Goal: Information Seeking & Learning: Compare options

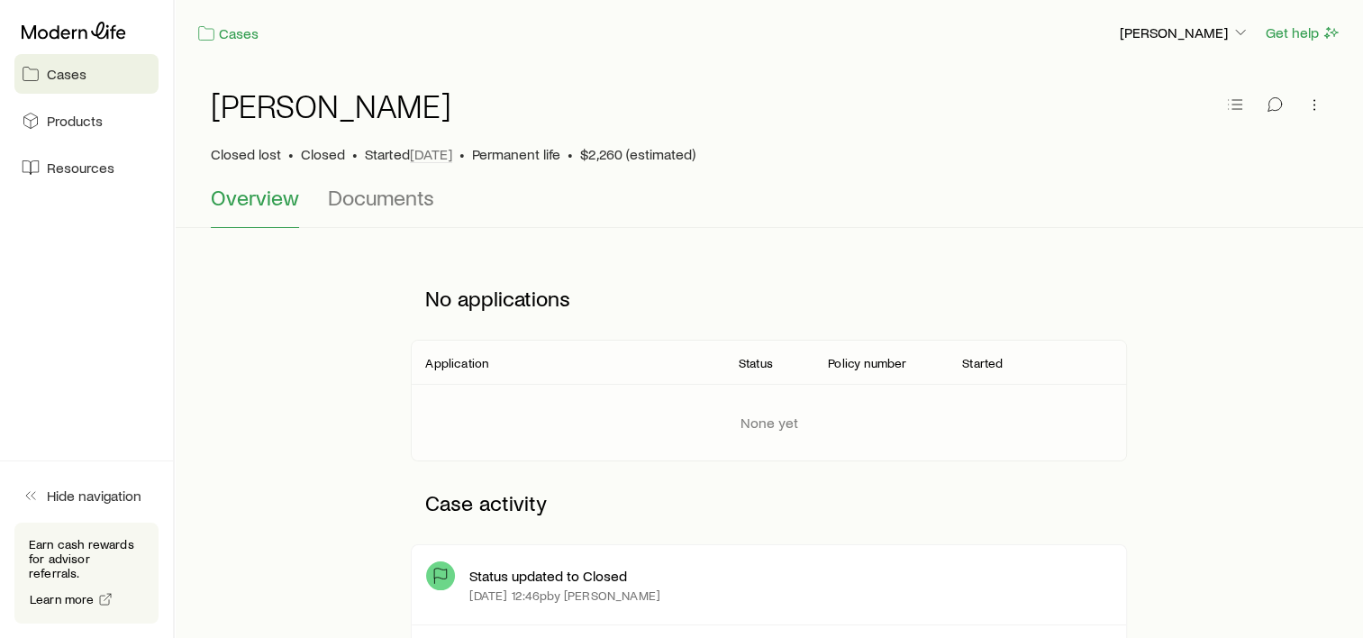
click at [43, 69] on link "Cases" at bounding box center [86, 74] width 144 height 40
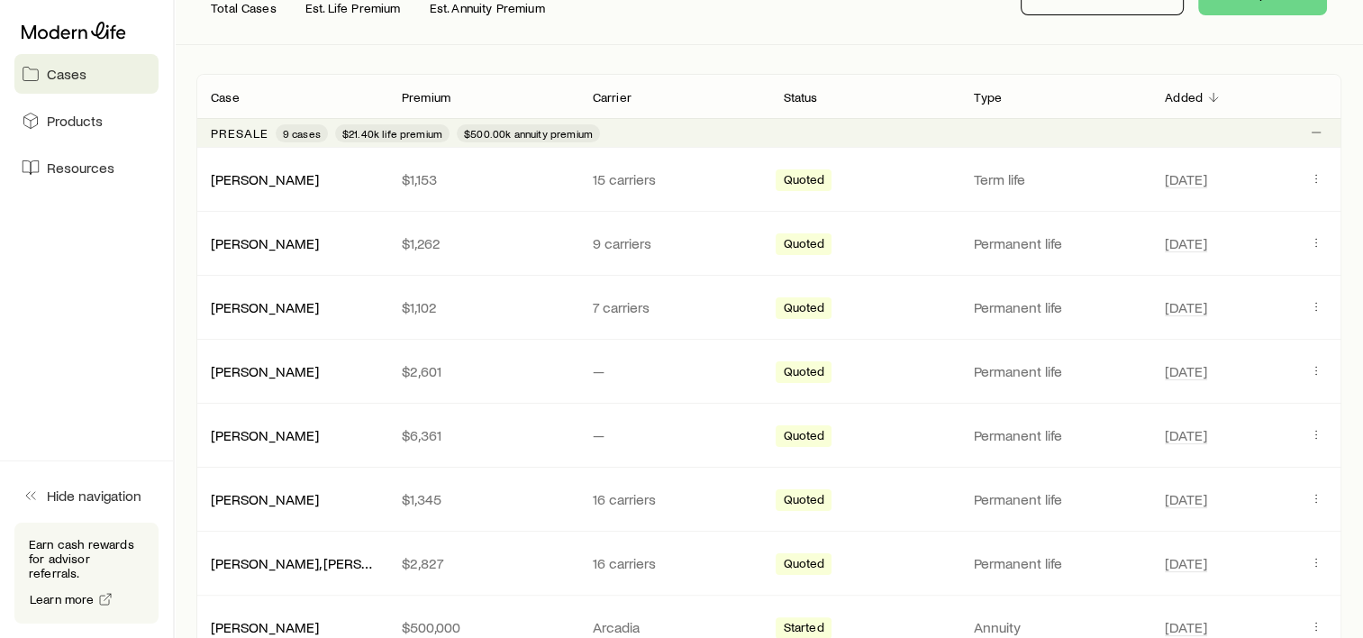
scroll to position [180, 0]
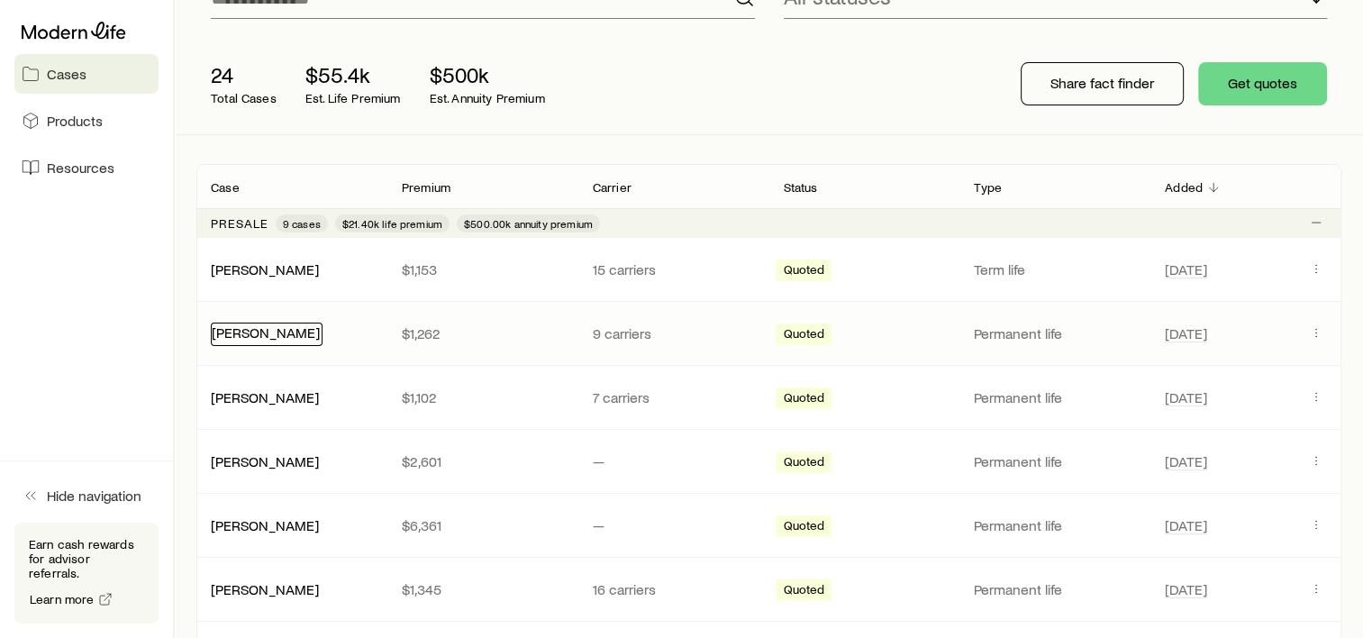
click at [231, 336] on link "[PERSON_NAME]" at bounding box center [266, 331] width 108 height 17
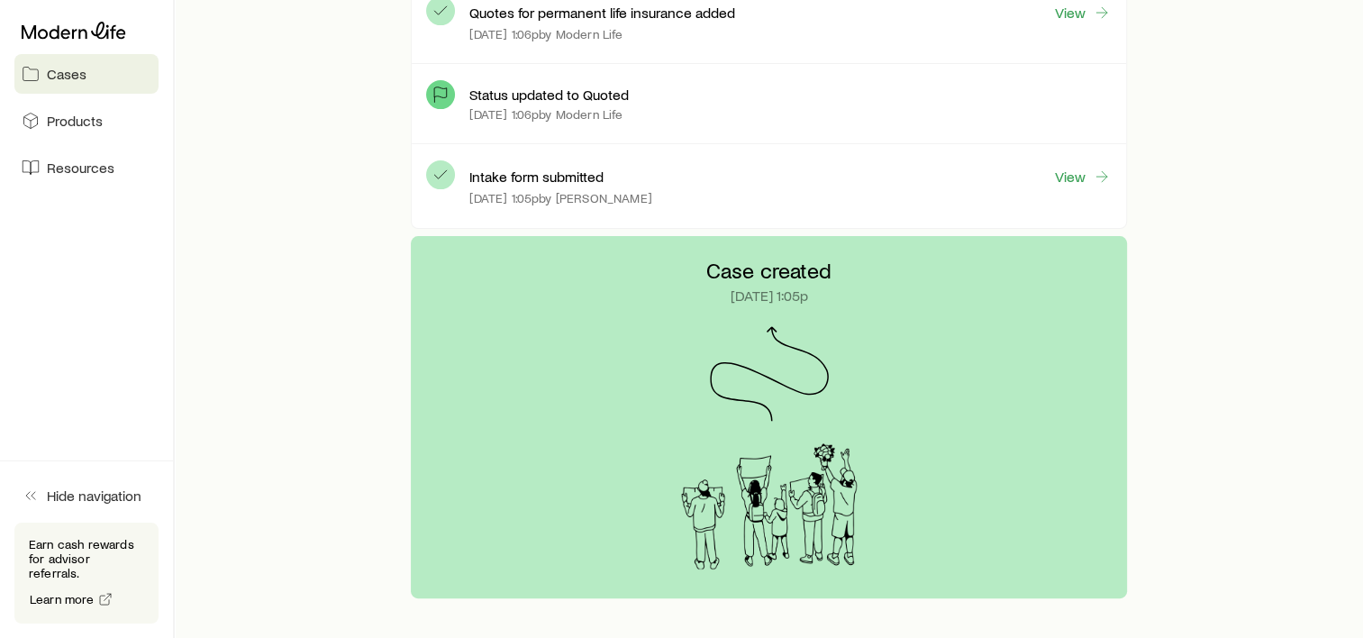
scroll to position [405, 0]
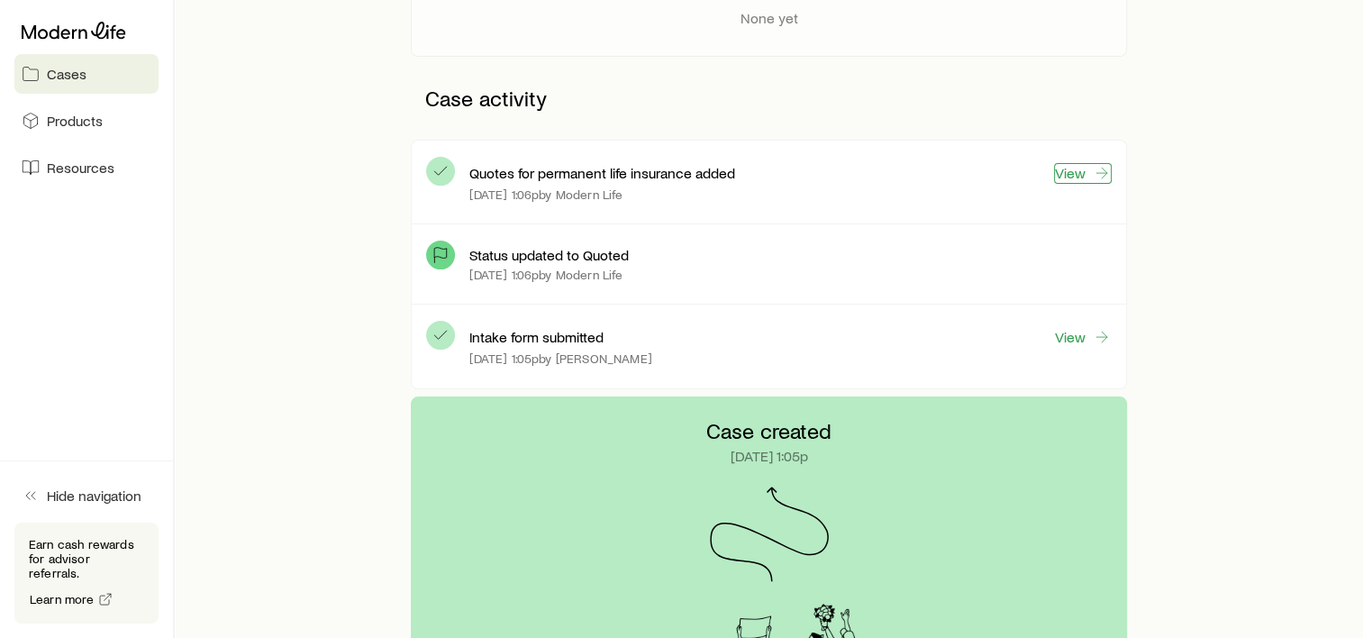
click at [1088, 173] on link "View" at bounding box center [1083, 173] width 58 height 21
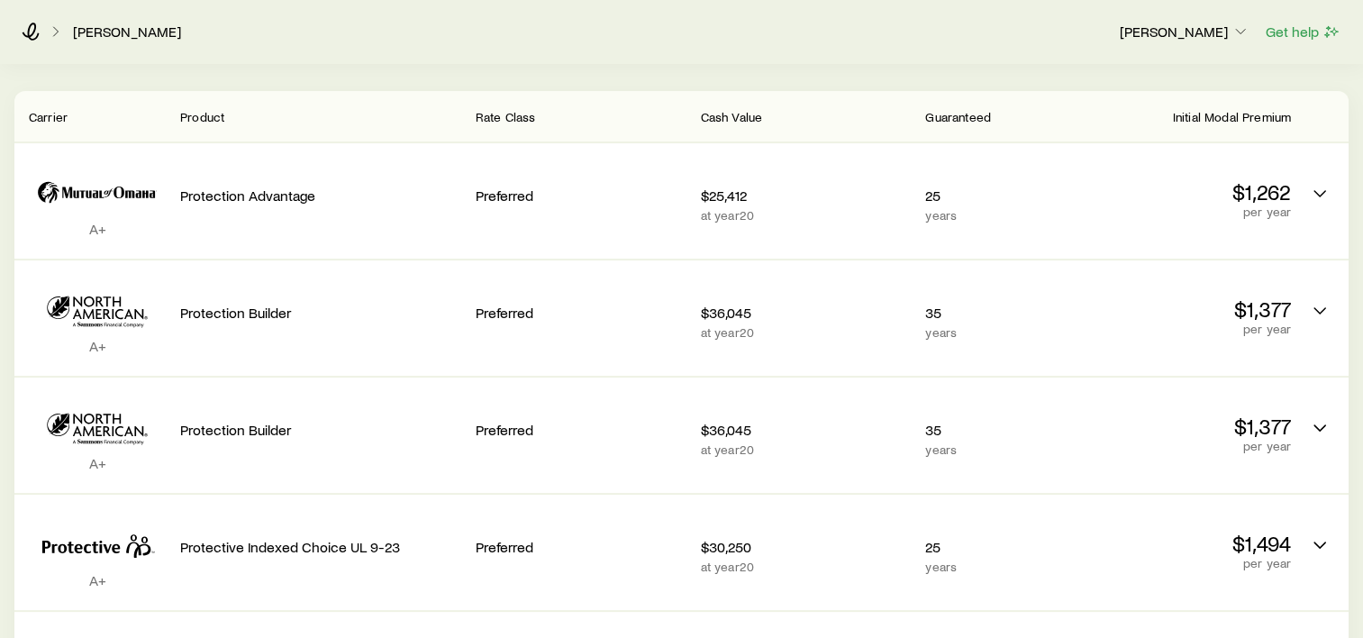
scroll to position [270, 0]
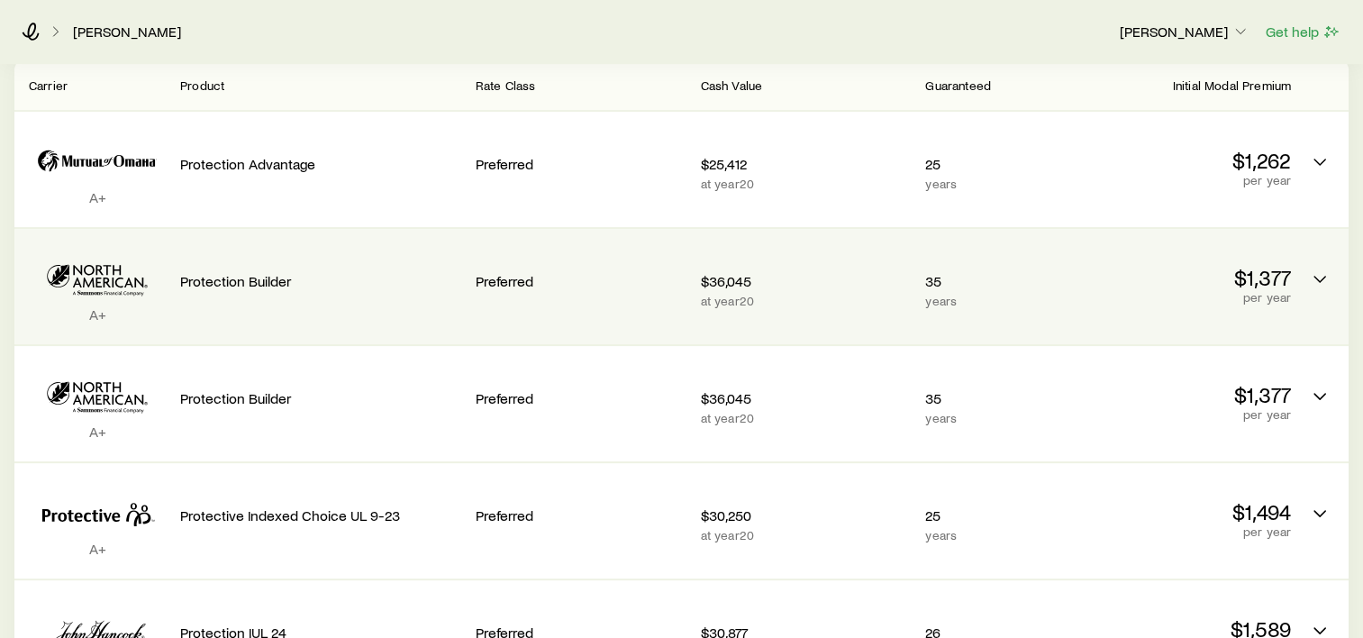
click at [760, 294] on p "at year 20" at bounding box center [806, 301] width 211 height 14
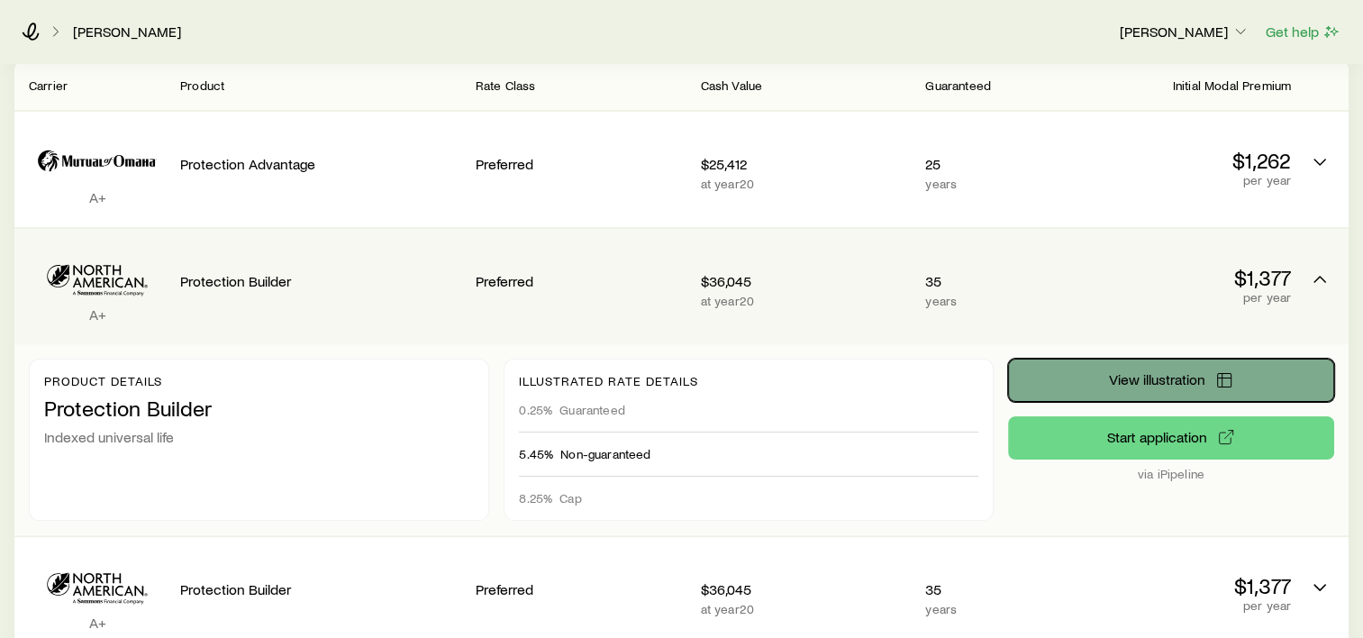
click at [1124, 384] on span "View illustration" at bounding box center [1156, 379] width 96 height 14
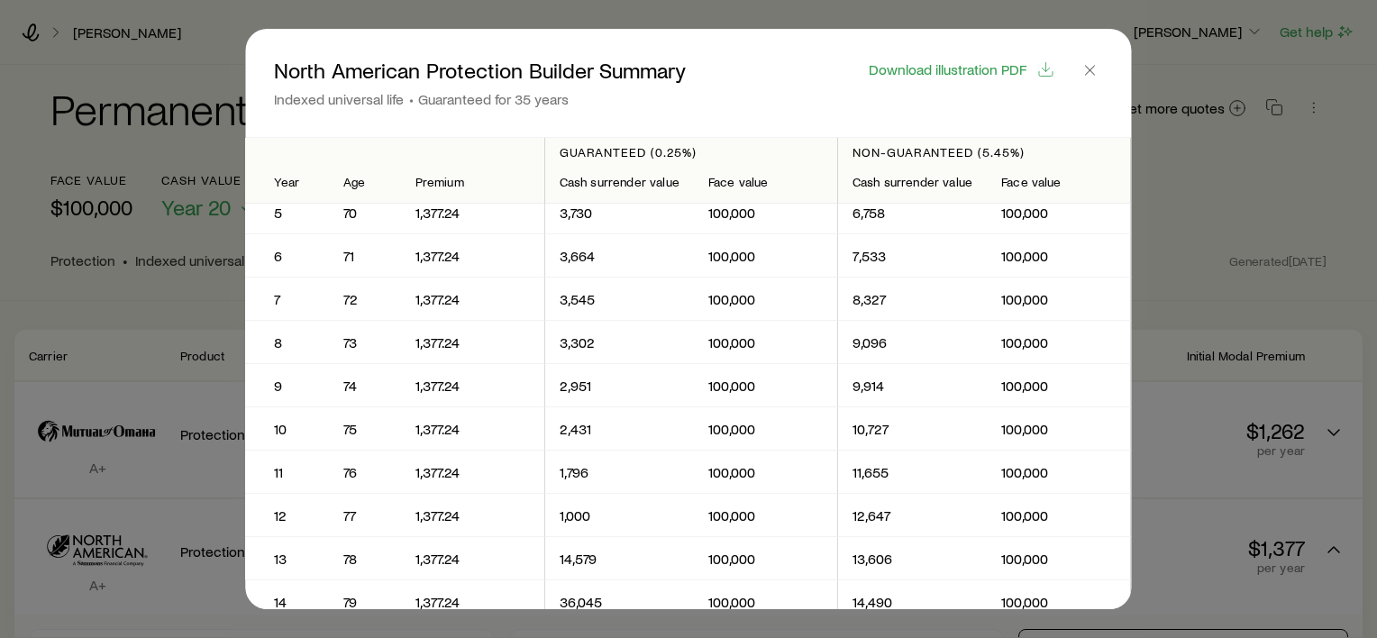
scroll to position [0, 0]
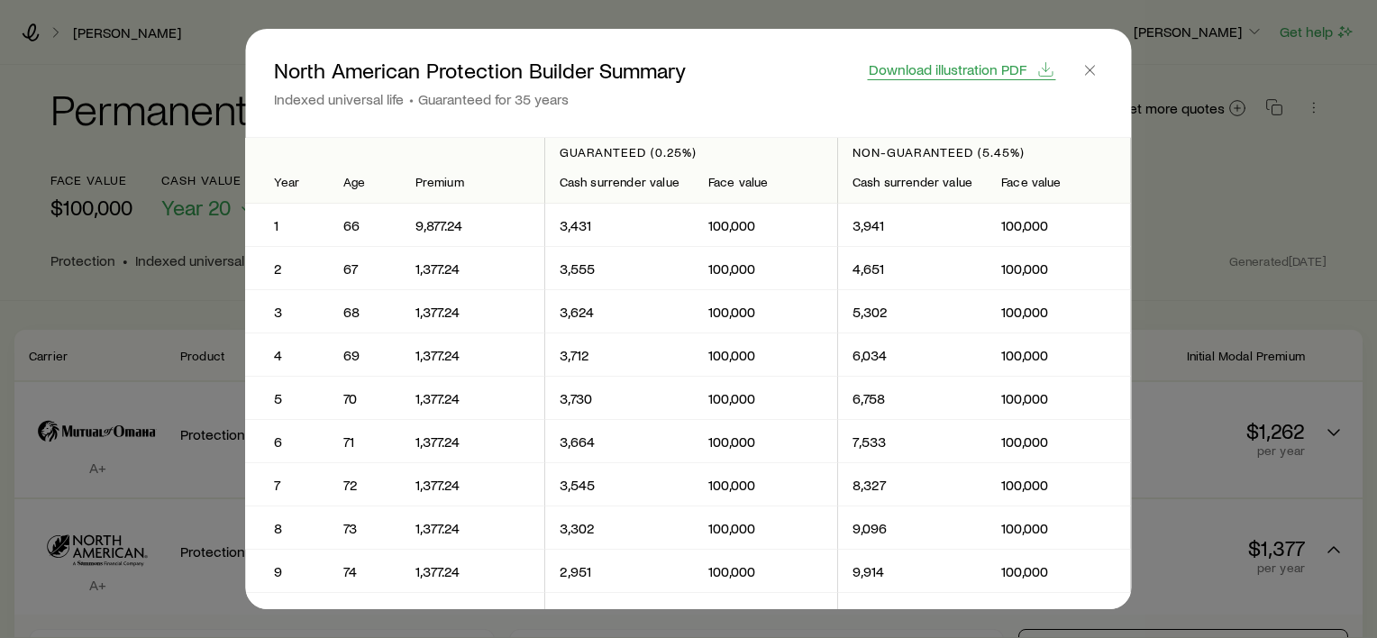
click at [972, 70] on span "Download illustration PDF" at bounding box center [948, 69] width 158 height 14
click at [1096, 77] on icon "button" at bounding box center [1090, 70] width 18 height 18
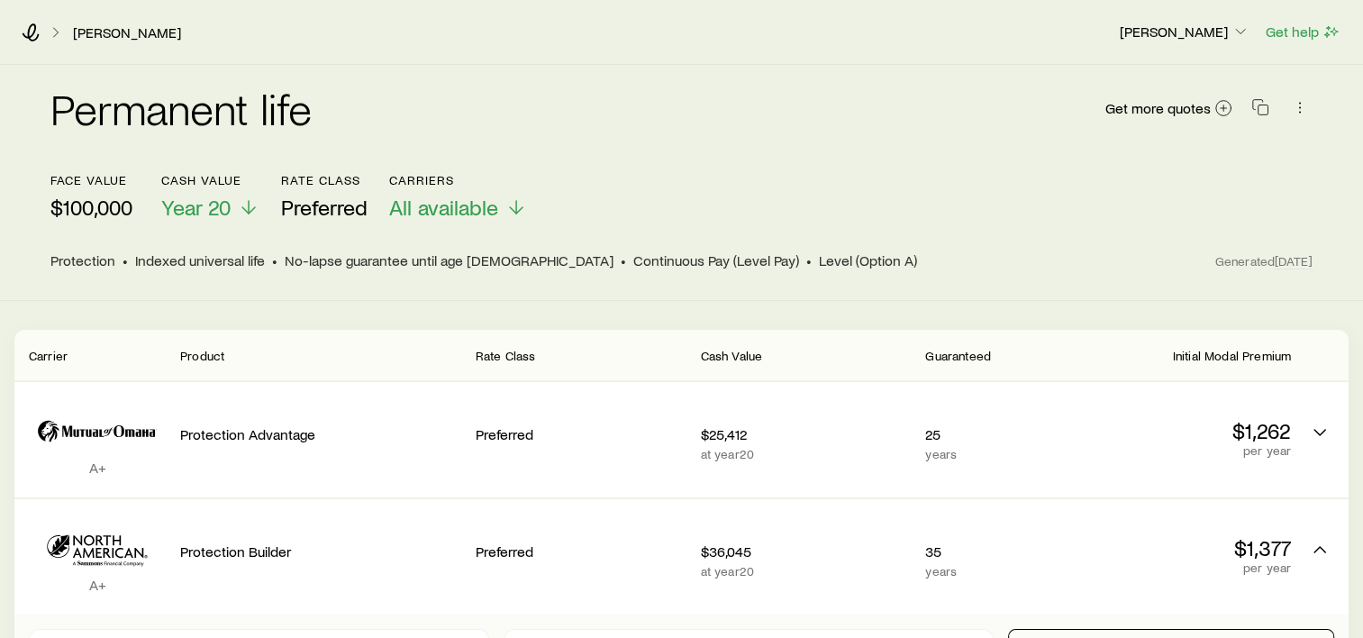
click at [775, 298] on div "Permanent life Get more quotes face value $100,000 Cash Value Year 20 Rate Clas…" at bounding box center [681, 183] width 1363 height 236
click at [56, 23] on icon at bounding box center [56, 32] width 18 height 18
click at [131, 36] on link "[PERSON_NAME]" at bounding box center [127, 32] width 110 height 17
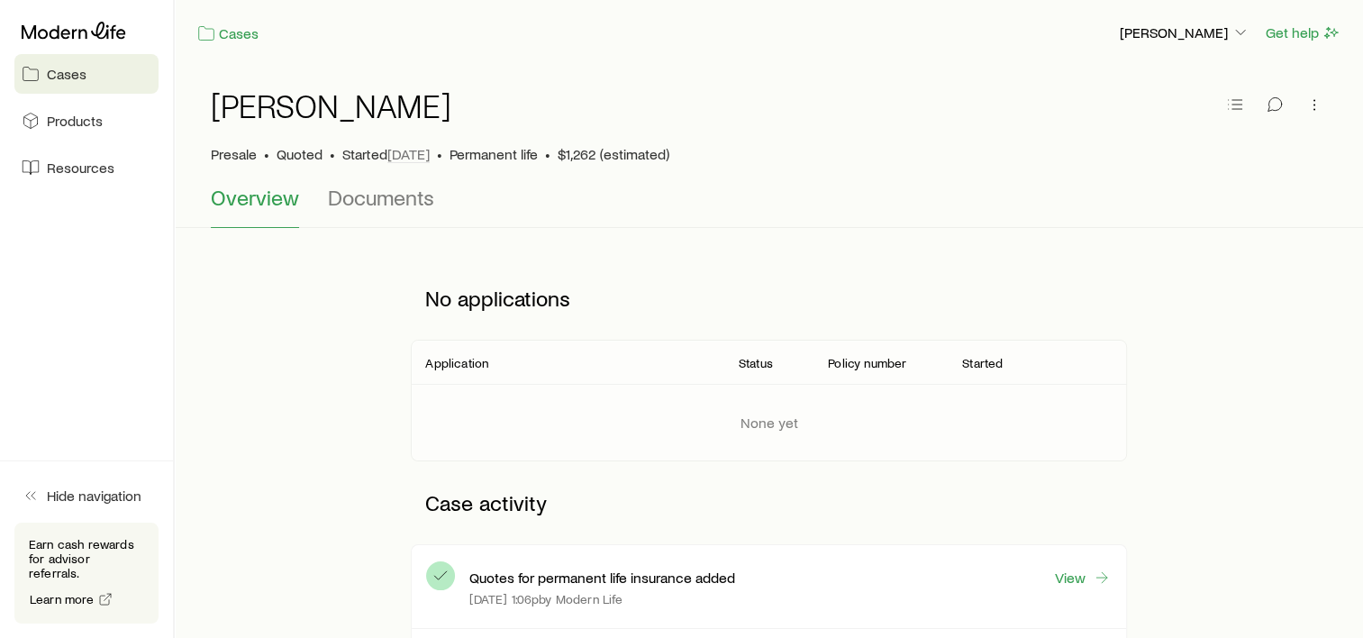
click at [596, 151] on span "$1,262 (estimated)" at bounding box center [614, 154] width 112 height 18
click at [247, 194] on span "Overview" at bounding box center [255, 197] width 88 height 25
click at [245, 29] on link "Cases" at bounding box center [227, 33] width 63 height 21
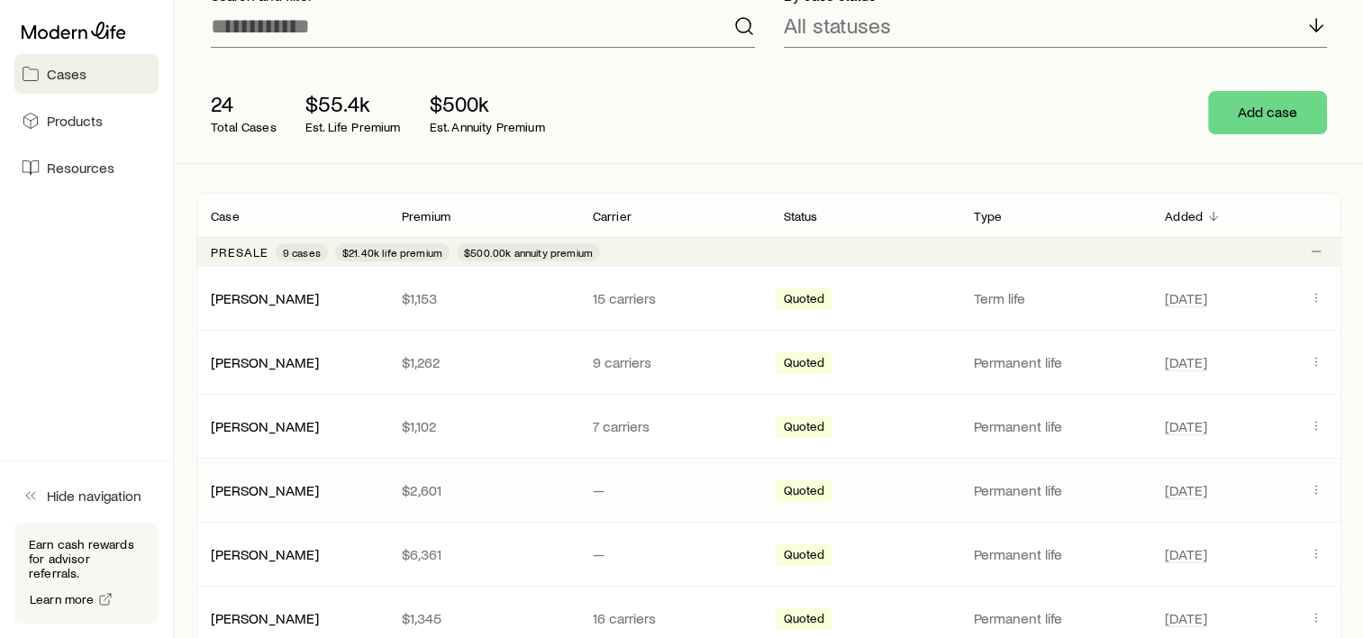
scroll to position [180, 0]
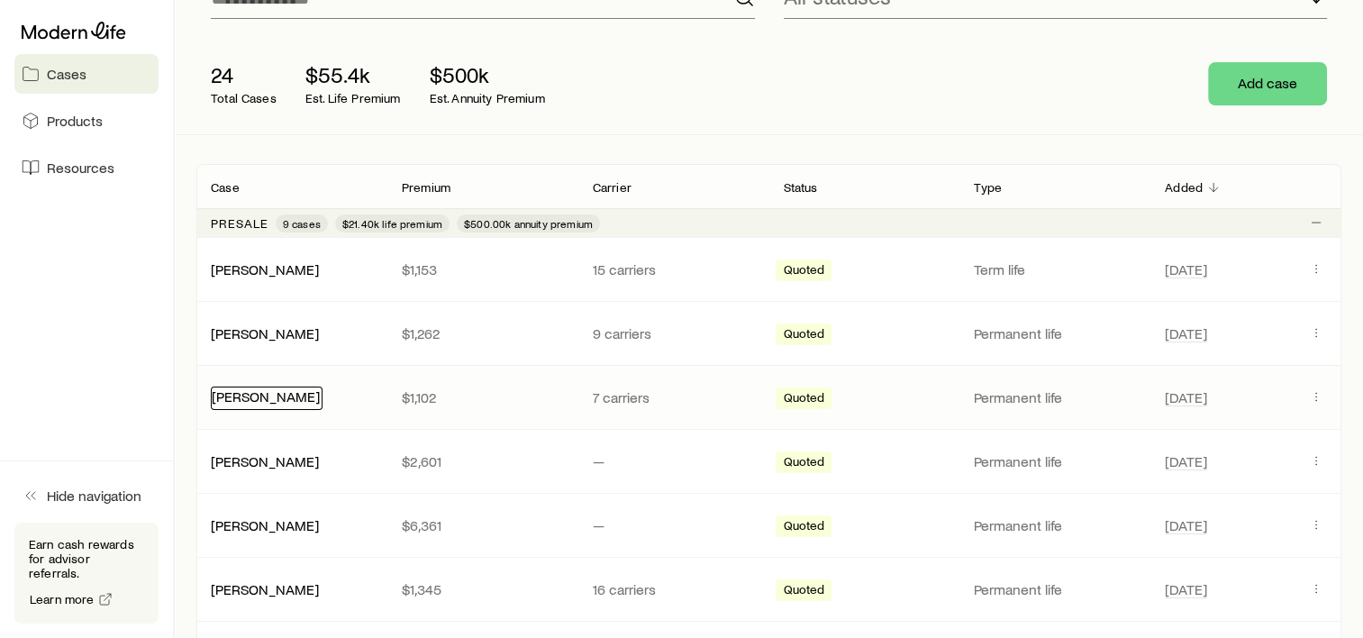
click at [266, 396] on link "[PERSON_NAME]" at bounding box center [266, 395] width 108 height 17
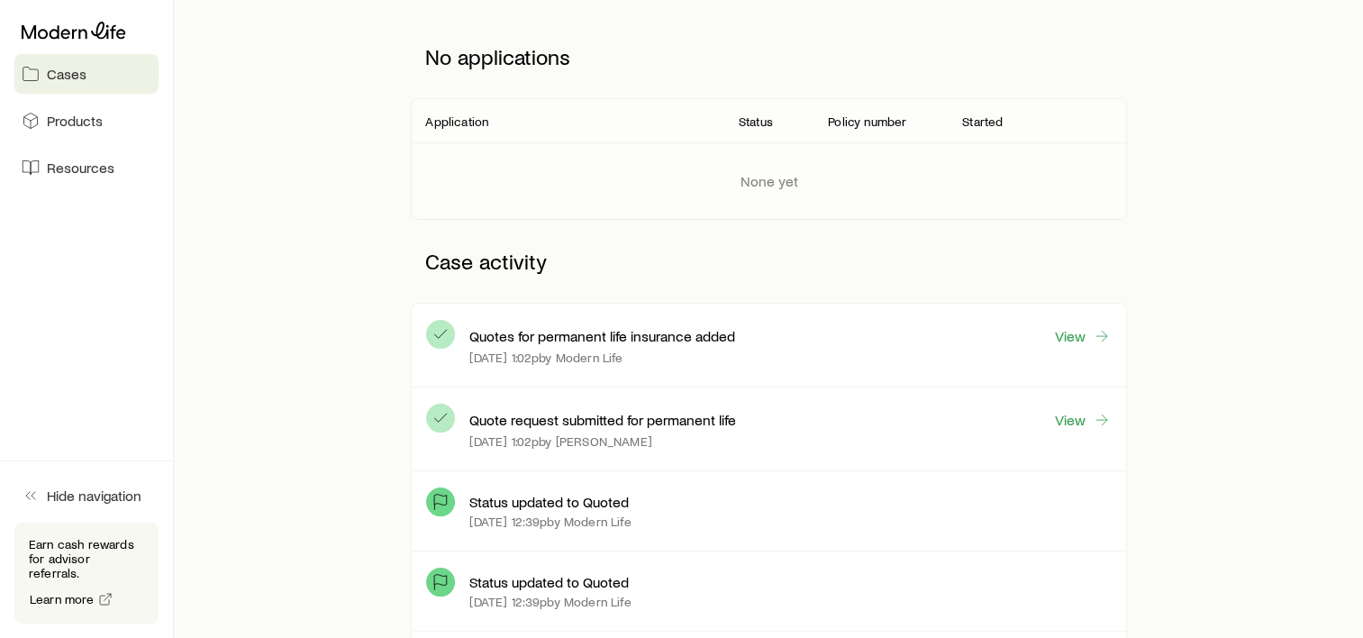
scroll to position [270, 0]
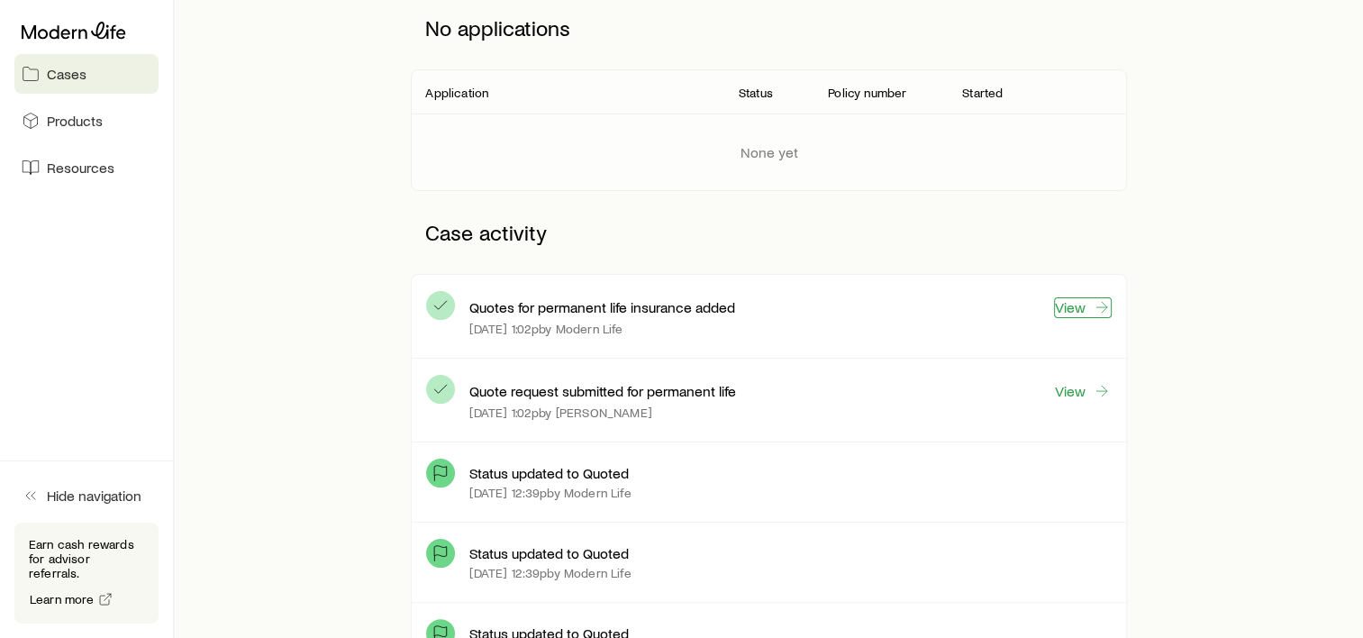
click at [1070, 309] on link "View" at bounding box center [1083, 307] width 58 height 21
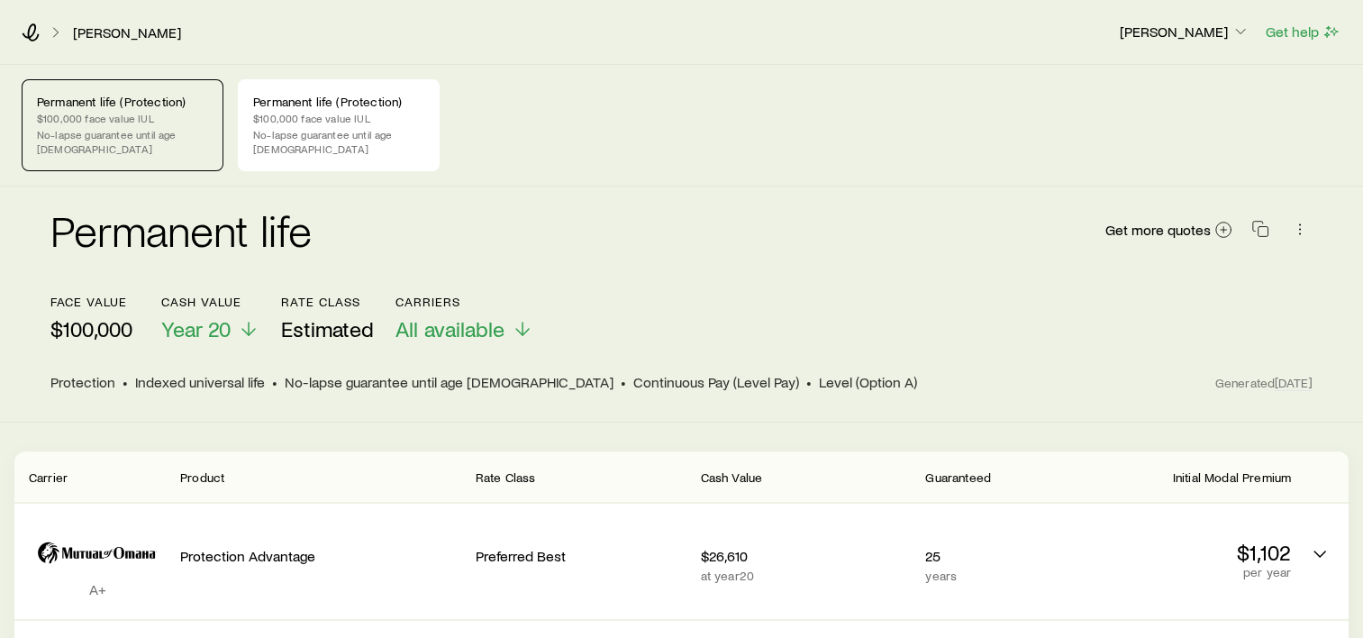
click at [102, 44] on div "[PERSON_NAME], [PERSON_NAME] [PERSON_NAME] Get help" at bounding box center [681, 32] width 1363 height 65
click at [102, 36] on link "[PERSON_NAME]" at bounding box center [127, 32] width 110 height 17
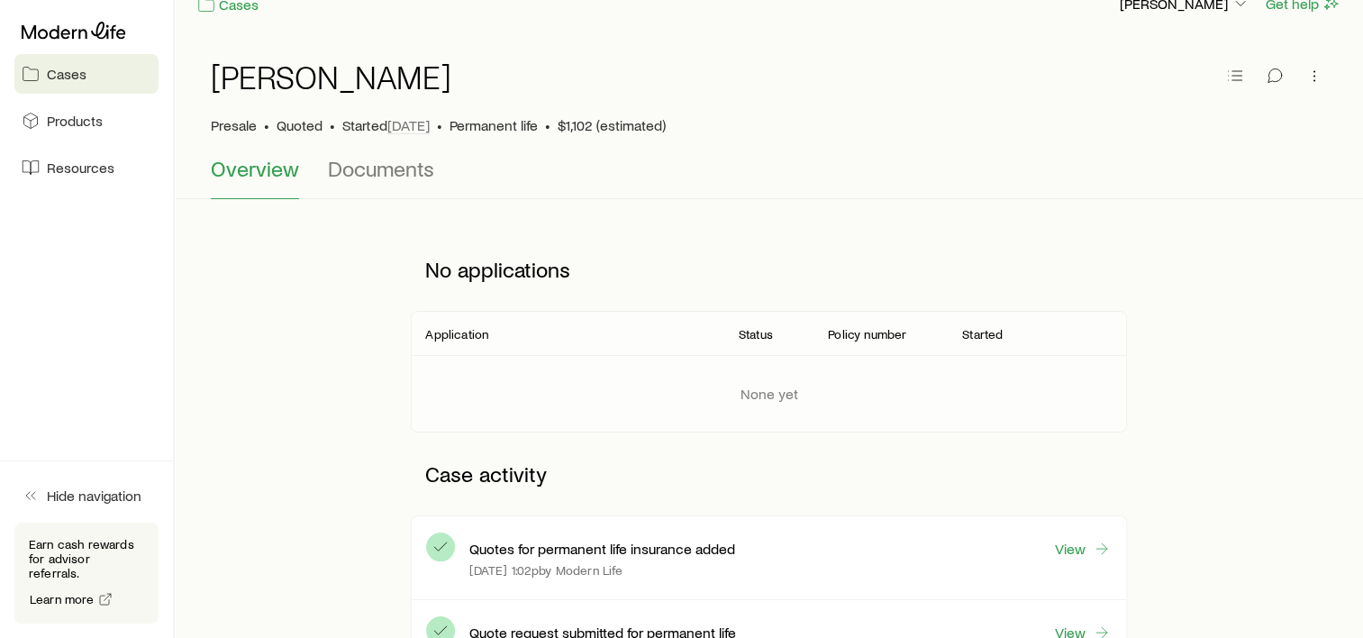
scroll to position [270, 0]
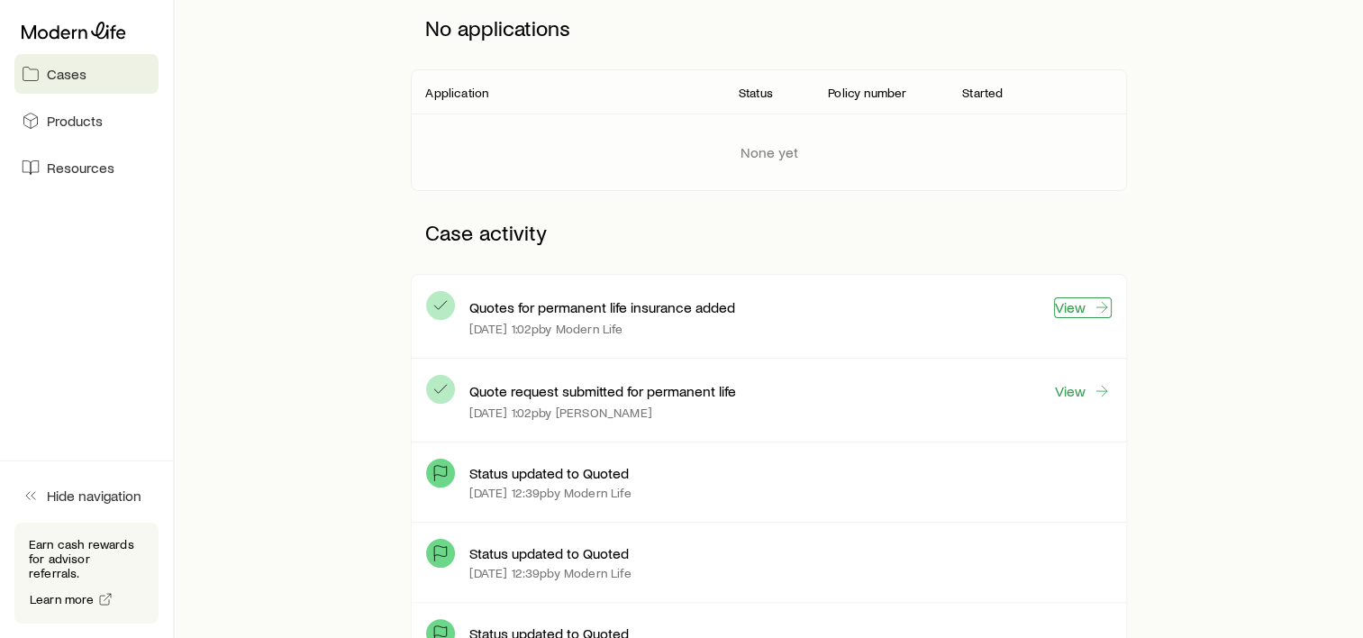
click at [1078, 308] on link "View" at bounding box center [1083, 307] width 58 height 21
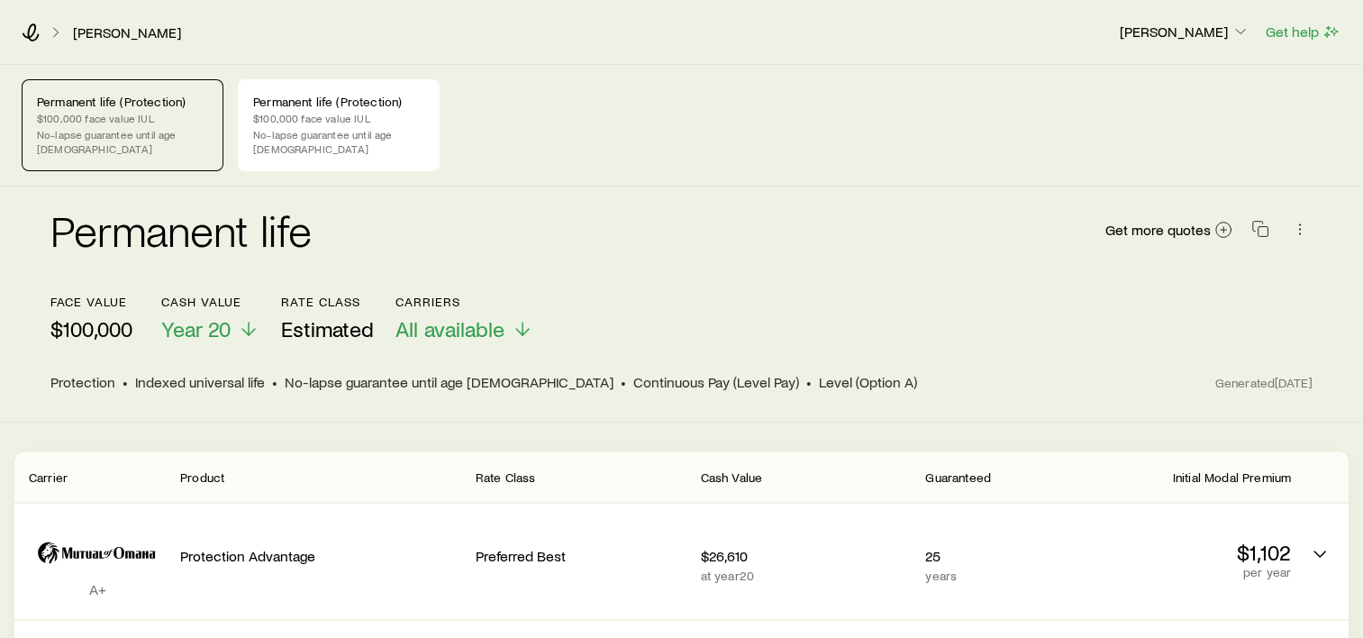
click at [100, 128] on p "No-lapse guarantee until age [DEMOGRAPHIC_DATA]" at bounding box center [122, 141] width 171 height 29
click at [384, 132] on p "No-lapse guarantee until age [DEMOGRAPHIC_DATA]" at bounding box center [338, 141] width 171 height 29
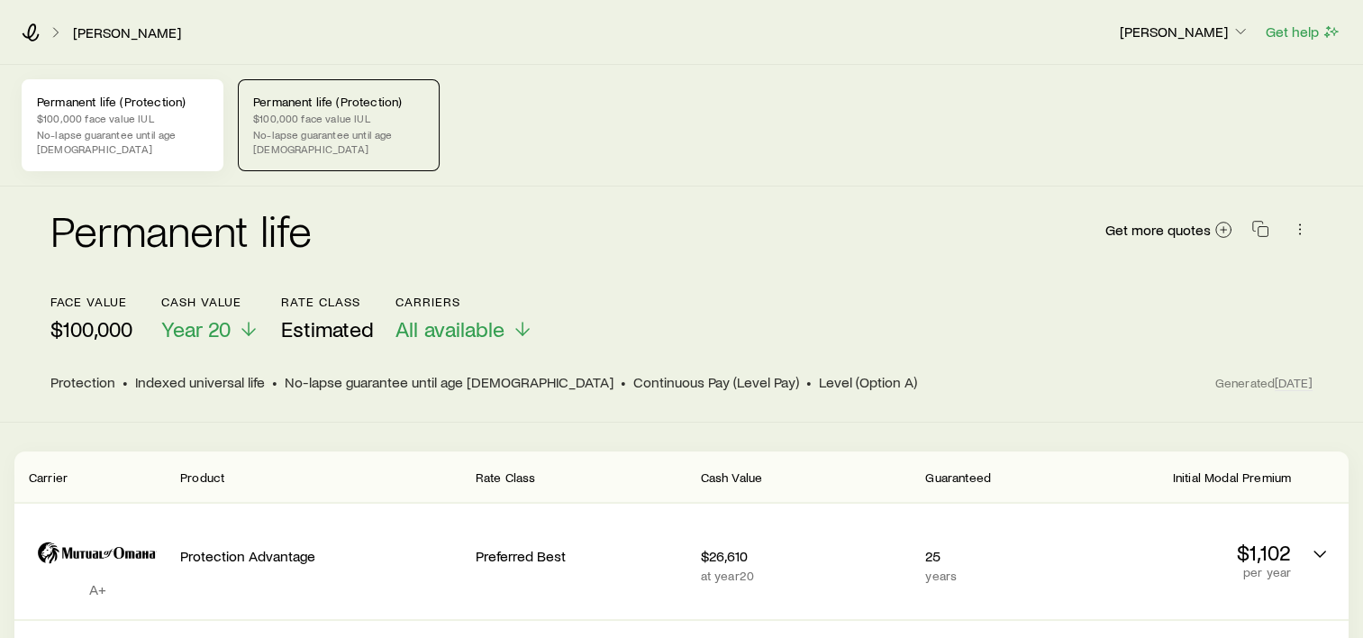
click at [139, 128] on p "No-lapse guarantee until age [DEMOGRAPHIC_DATA]" at bounding box center [122, 141] width 171 height 29
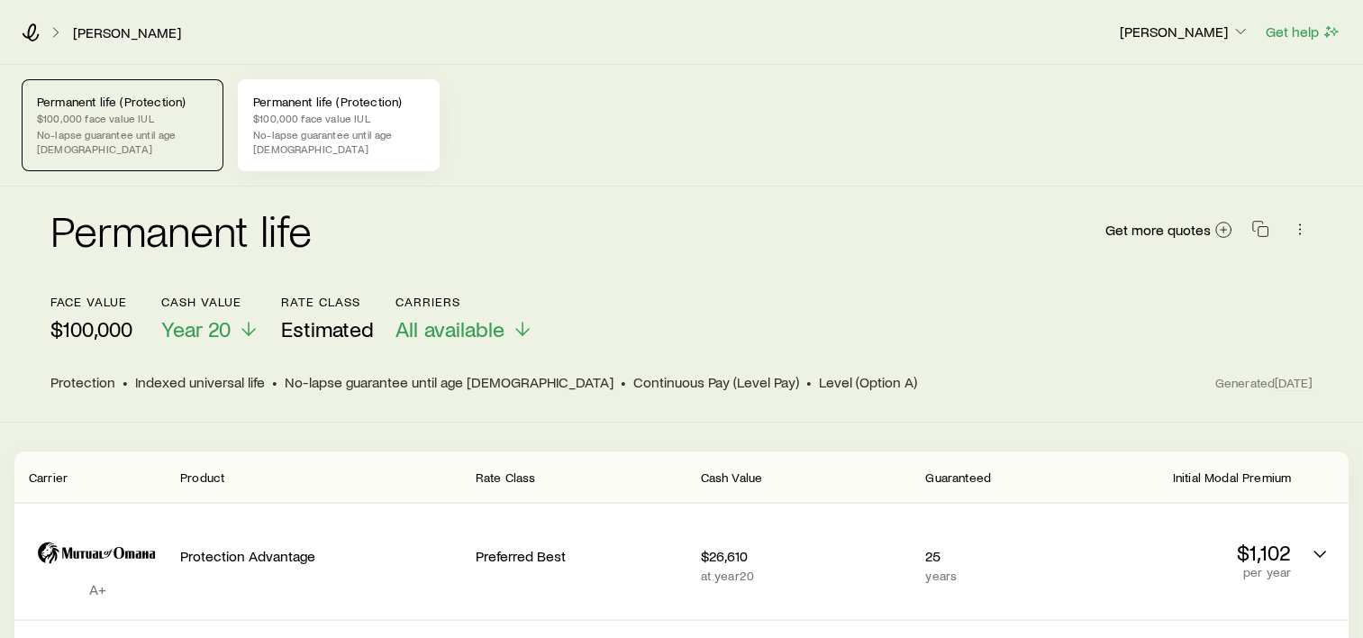
click at [324, 105] on p "Permanent life (Protection)" at bounding box center [338, 102] width 171 height 14
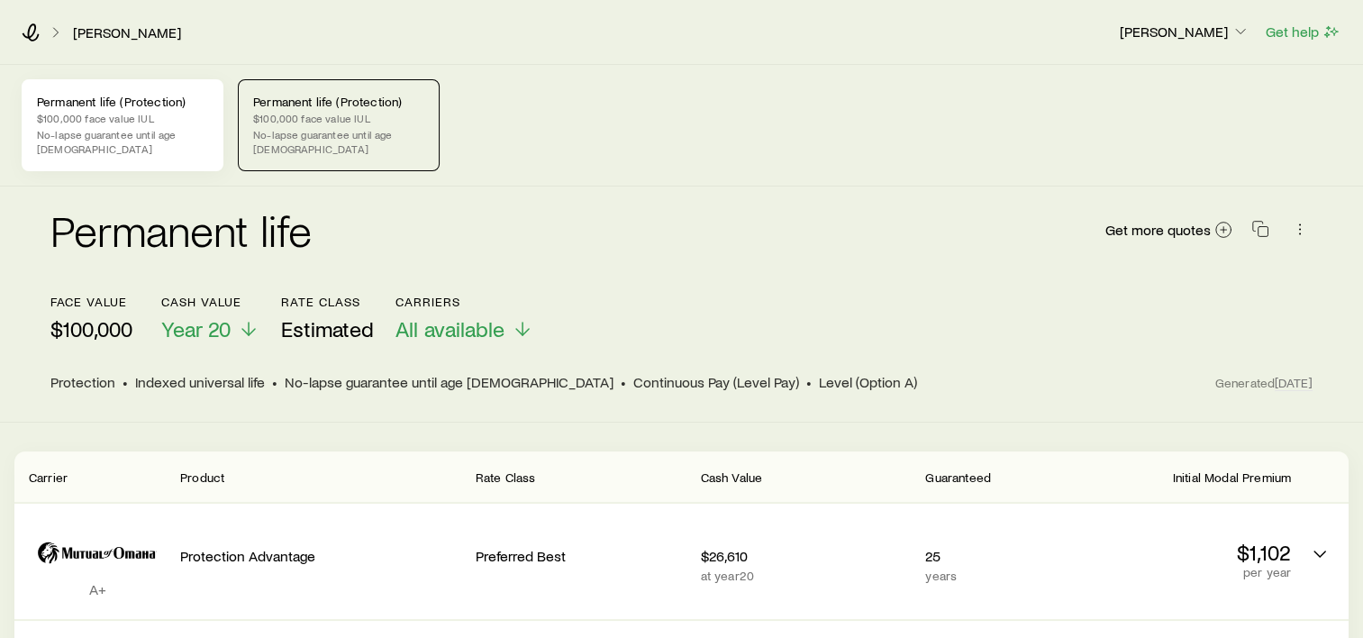
click at [159, 105] on p "Permanent life (Protection)" at bounding box center [122, 102] width 171 height 14
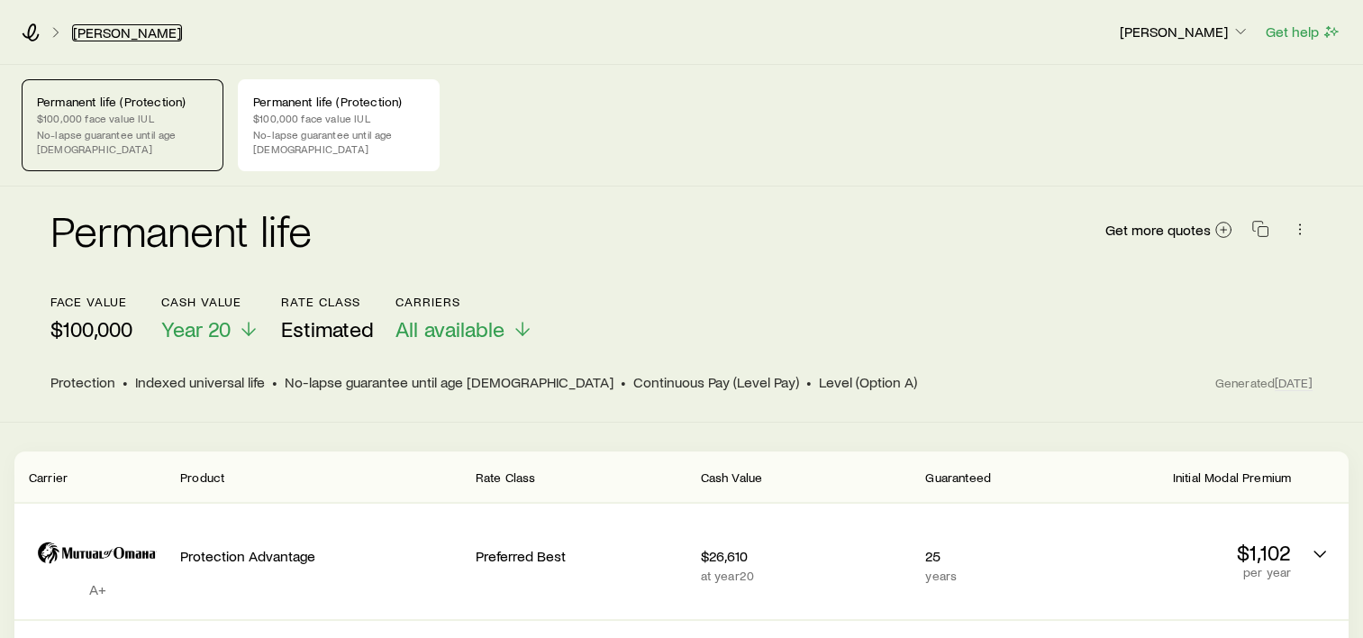
click at [86, 29] on link "[PERSON_NAME]" at bounding box center [127, 32] width 110 height 17
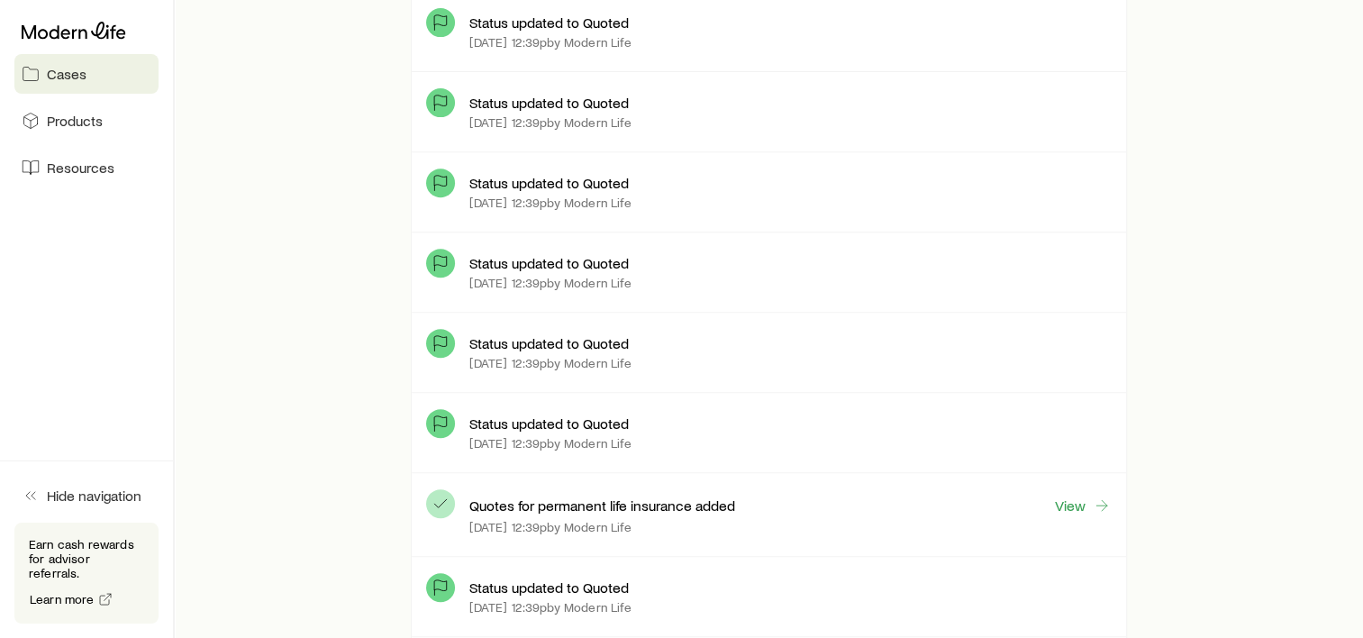
scroll to position [901, 0]
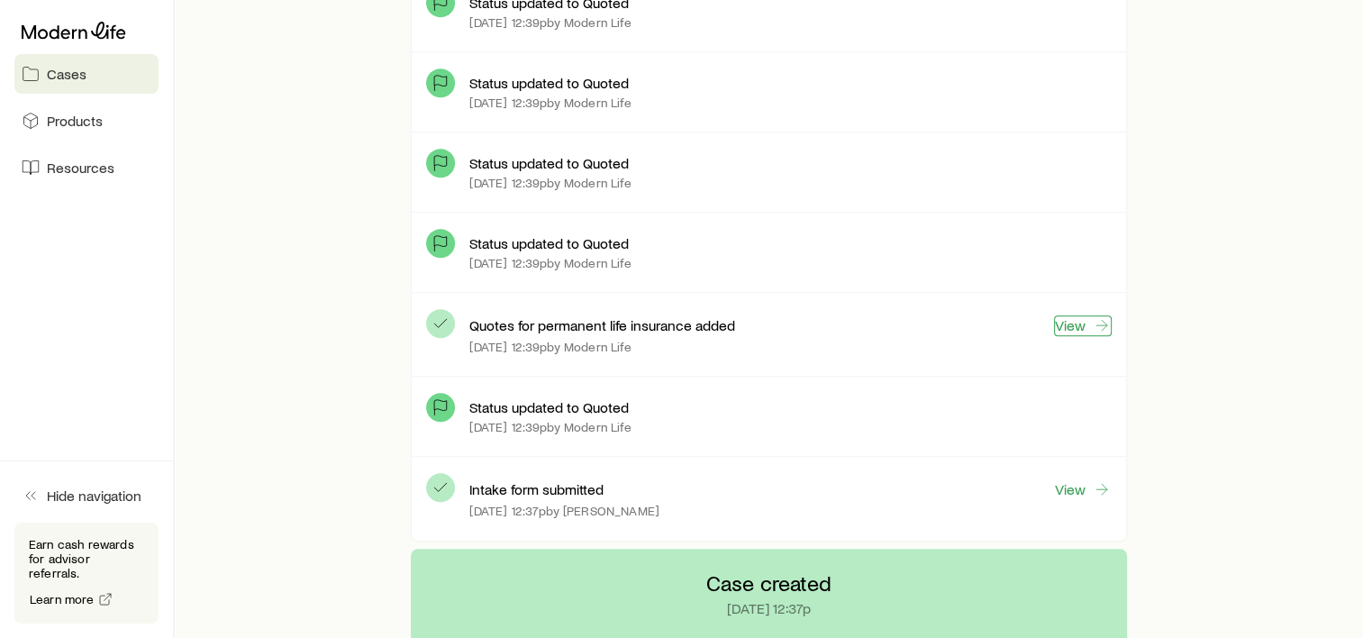
click at [1076, 322] on link "View" at bounding box center [1083, 325] width 58 height 21
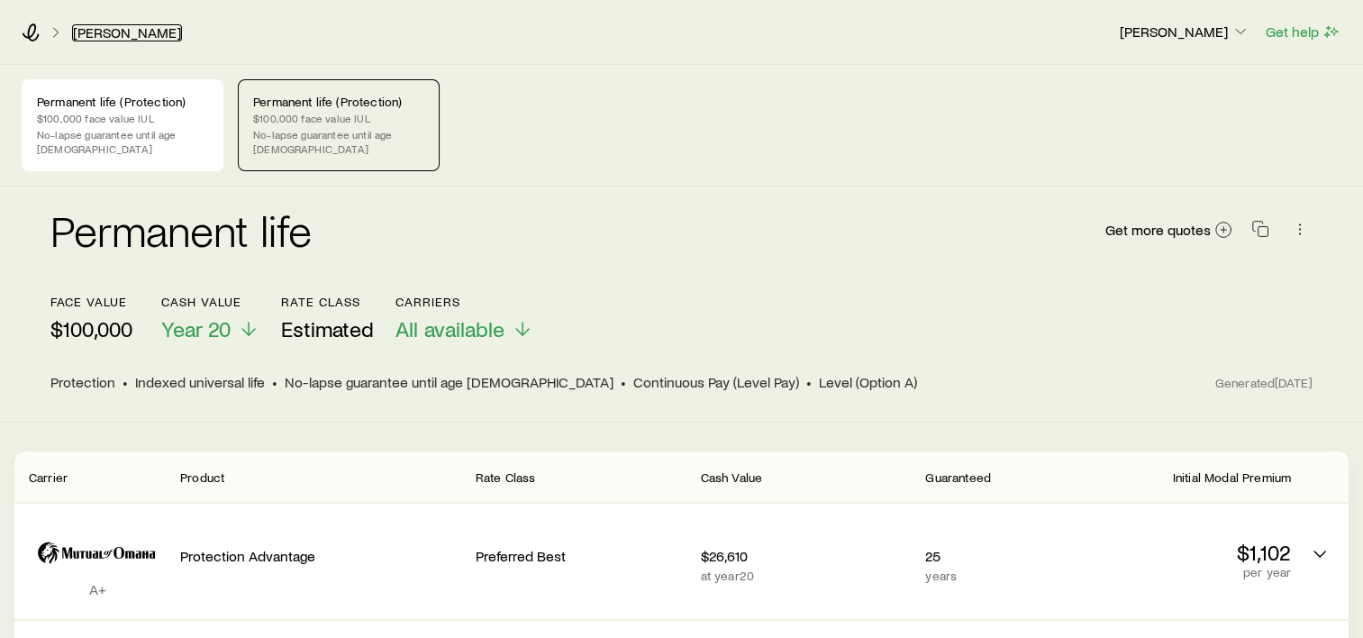
click at [105, 31] on link "[PERSON_NAME]" at bounding box center [127, 32] width 110 height 17
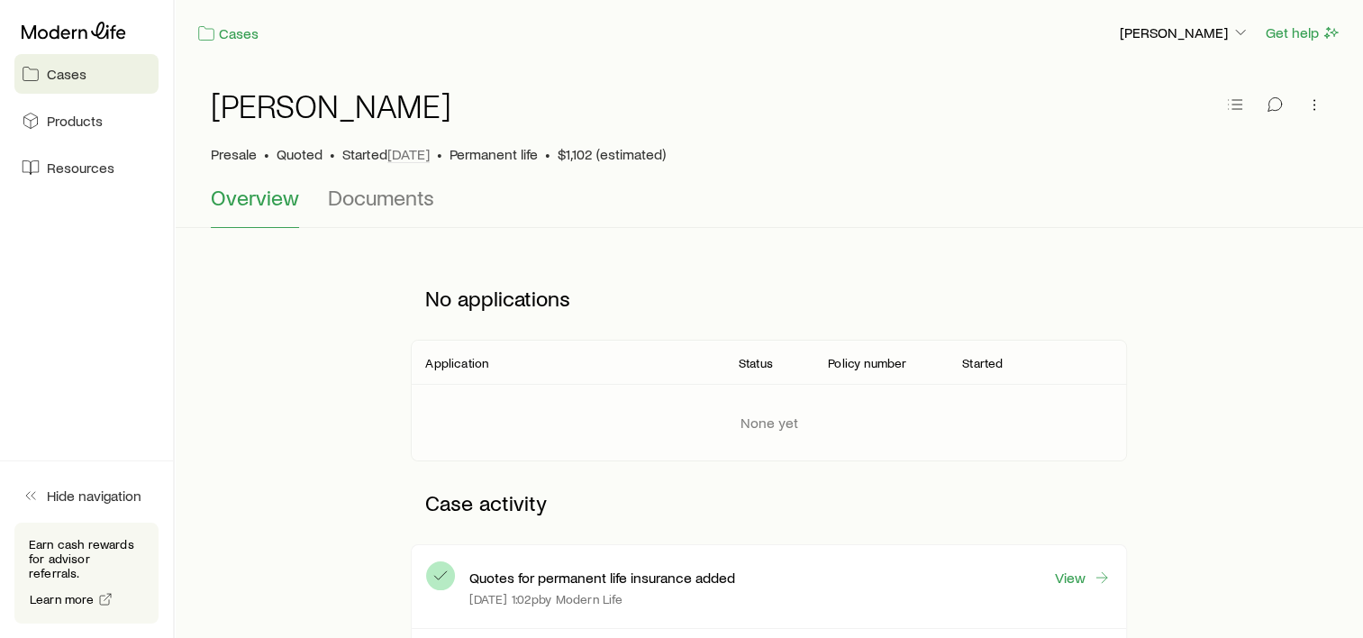
click at [60, 74] on span "Cases" at bounding box center [67, 74] width 40 height 18
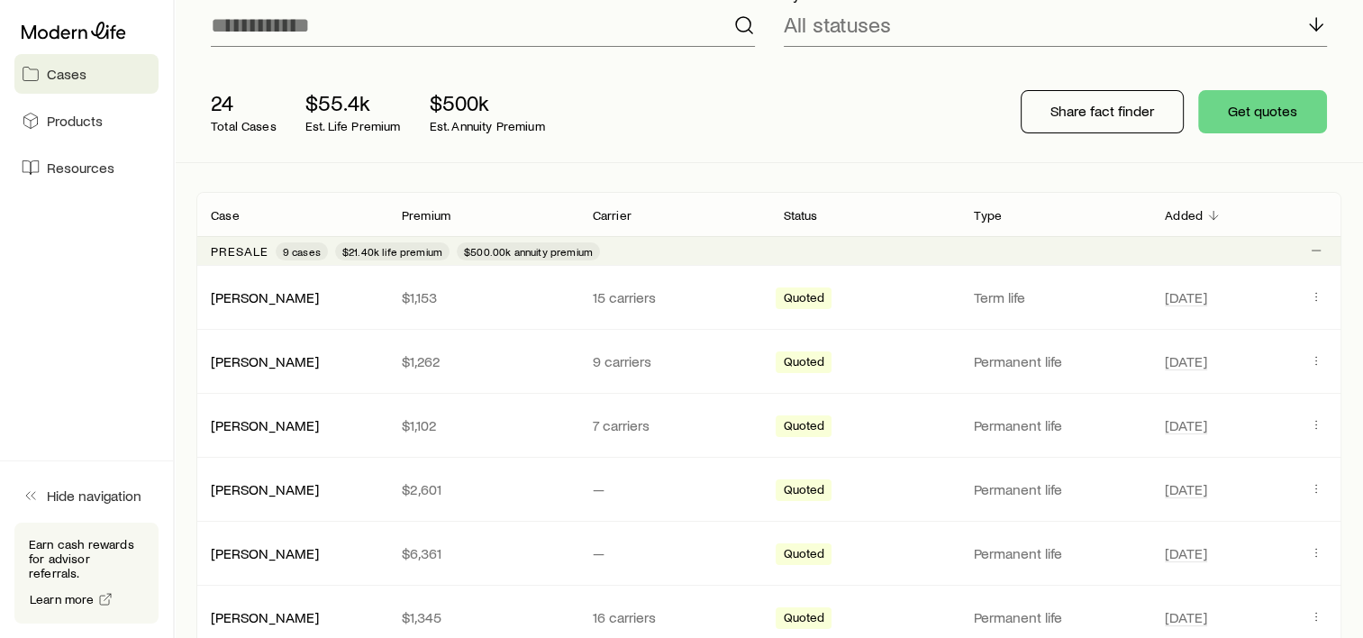
scroll to position [180, 0]
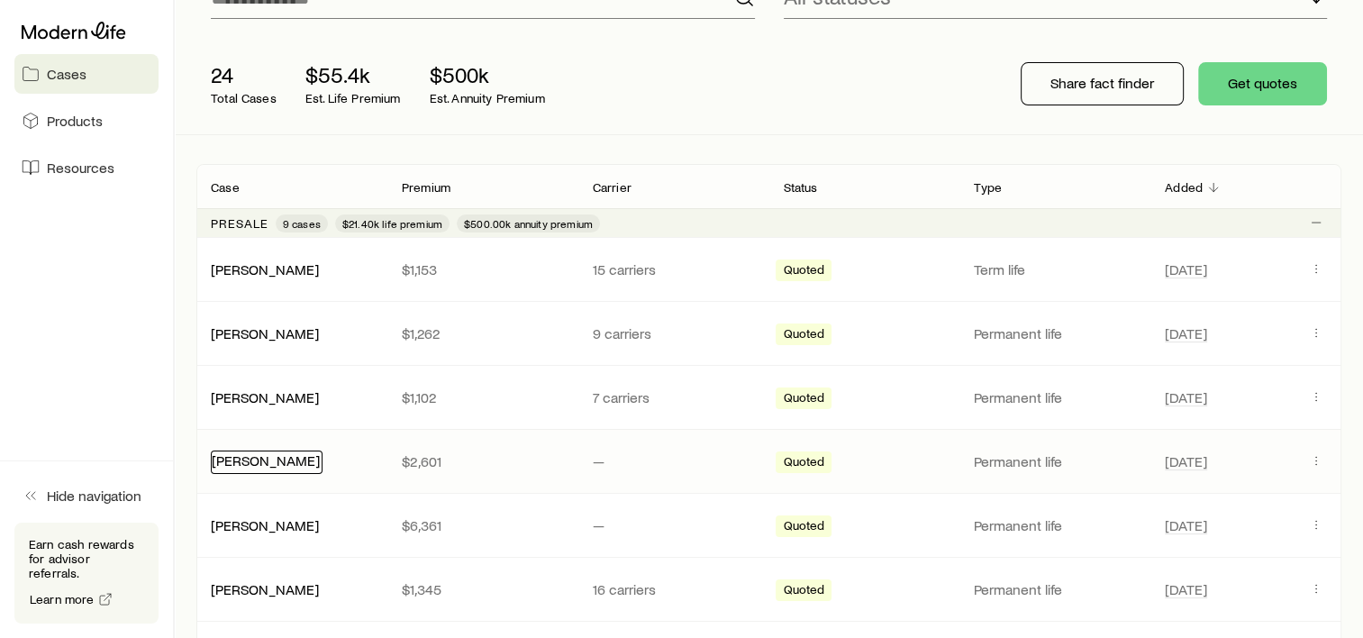
click at [267, 462] on link "[PERSON_NAME]" at bounding box center [266, 459] width 108 height 17
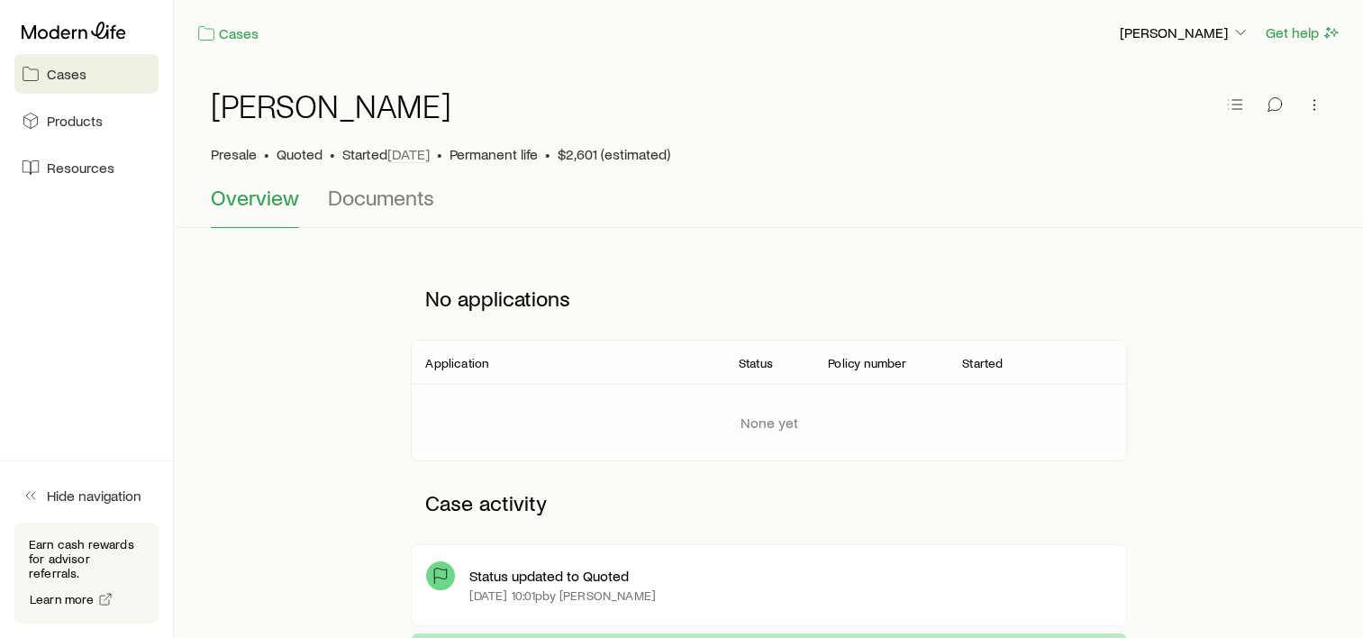
click at [546, 562] on div "Status updated to Quoted [DATE] 10:01p by [PERSON_NAME]" at bounding box center [790, 585] width 642 height 50
click at [508, 400] on div "None yet" at bounding box center [768, 422] width 744 height 77
click at [365, 311] on div "No applications Application Status Policy number Started None yet Case activity…" at bounding box center [768, 445] width 1145 height 377
click at [241, 32] on link "Cases" at bounding box center [227, 33] width 63 height 21
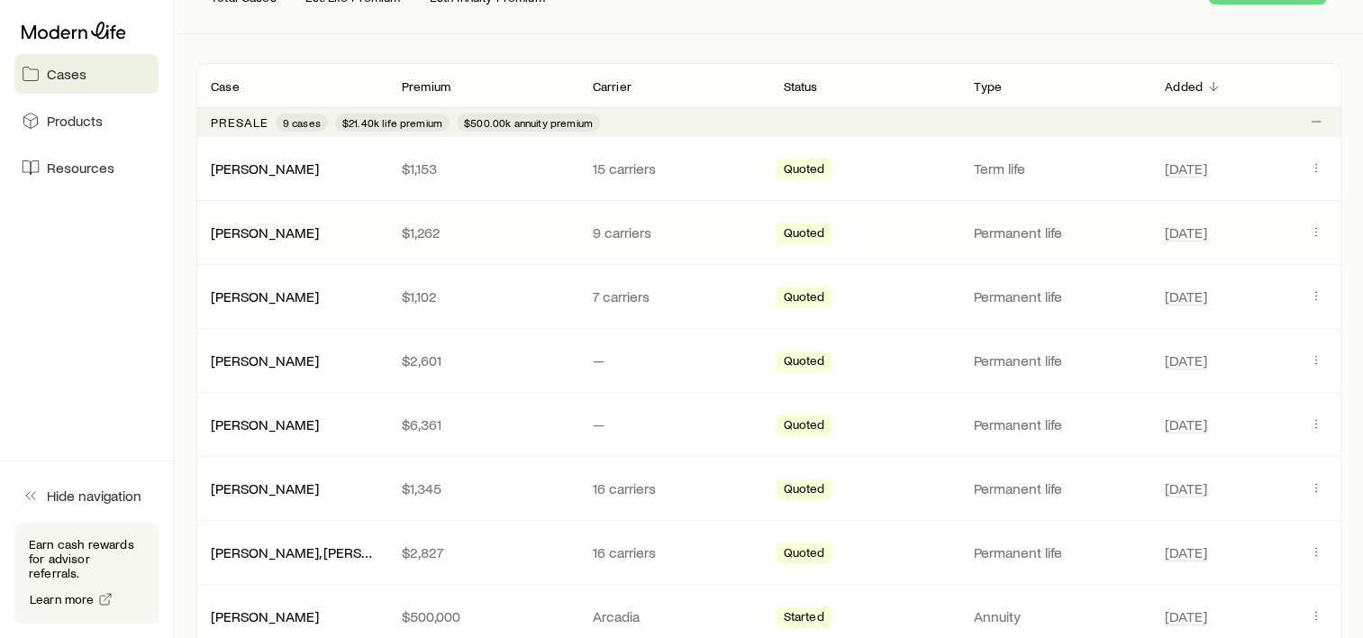
scroll to position [270, 0]
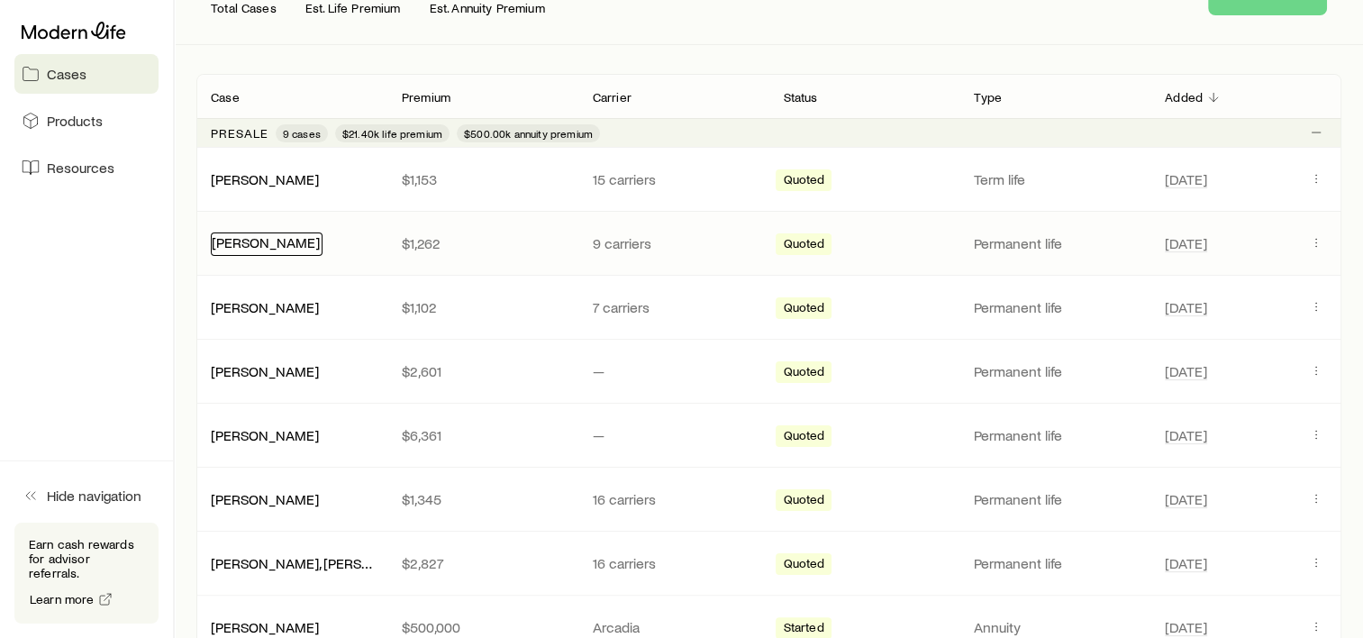
click at [279, 242] on link "[PERSON_NAME]" at bounding box center [266, 241] width 108 height 17
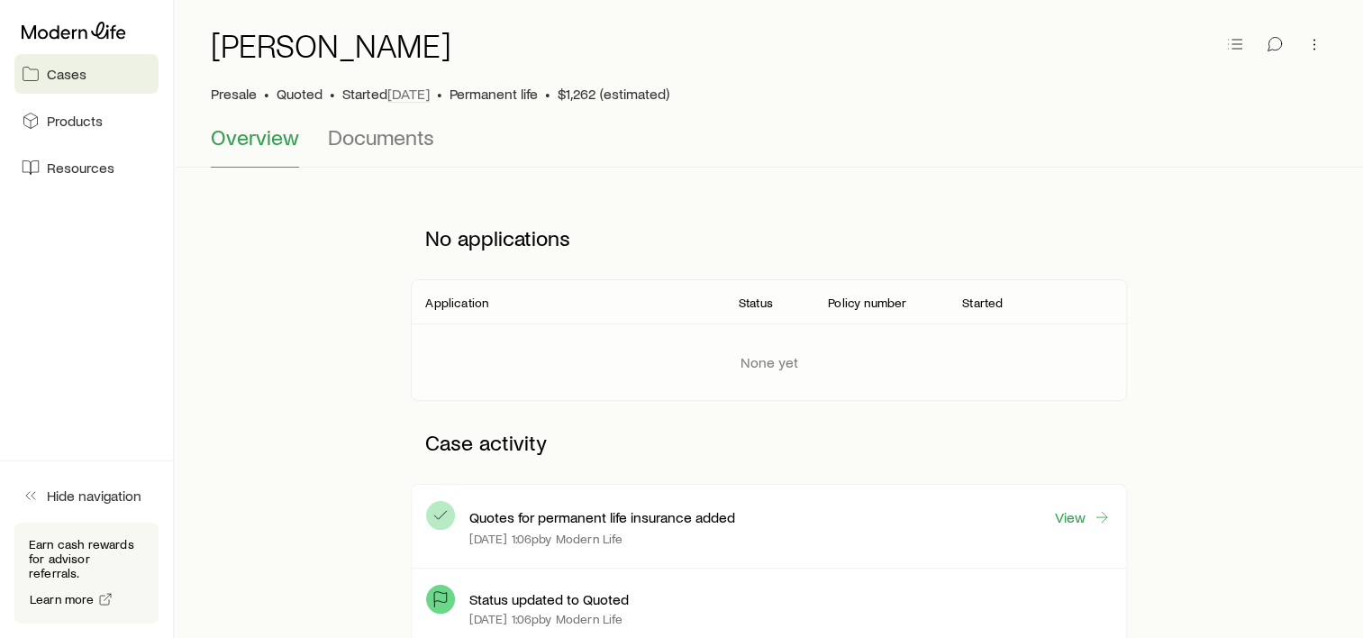
scroll to position [180, 0]
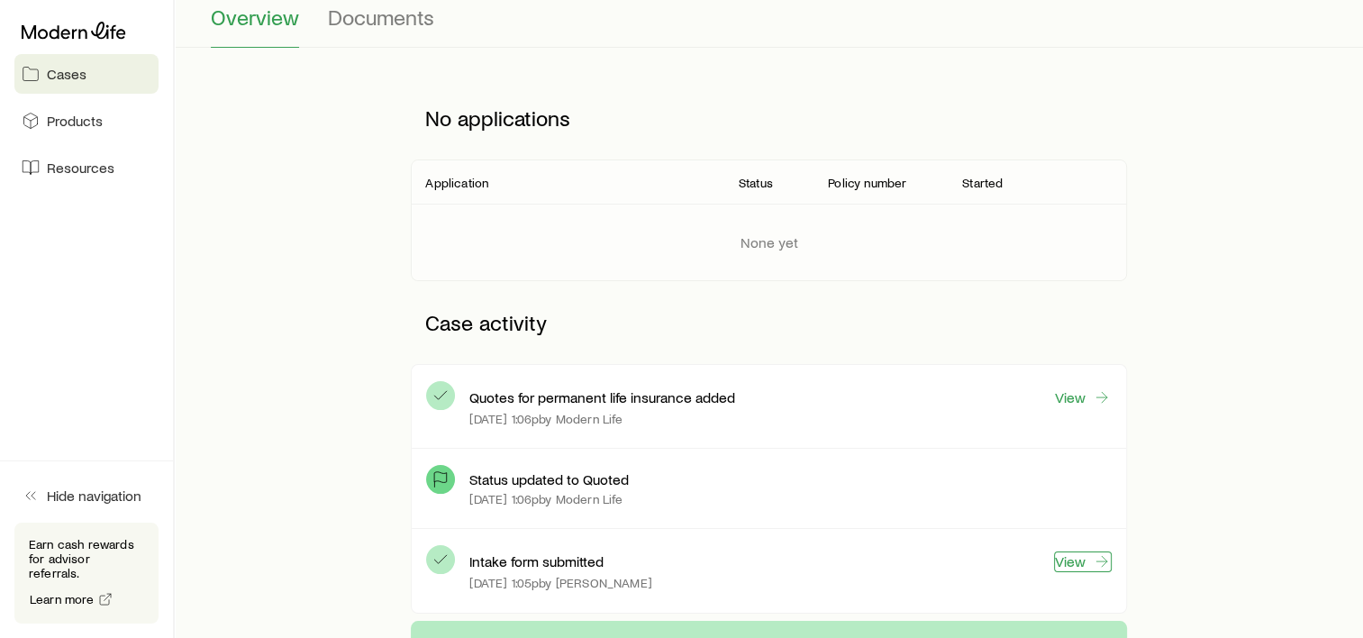
click at [1081, 558] on link "View" at bounding box center [1083, 561] width 58 height 21
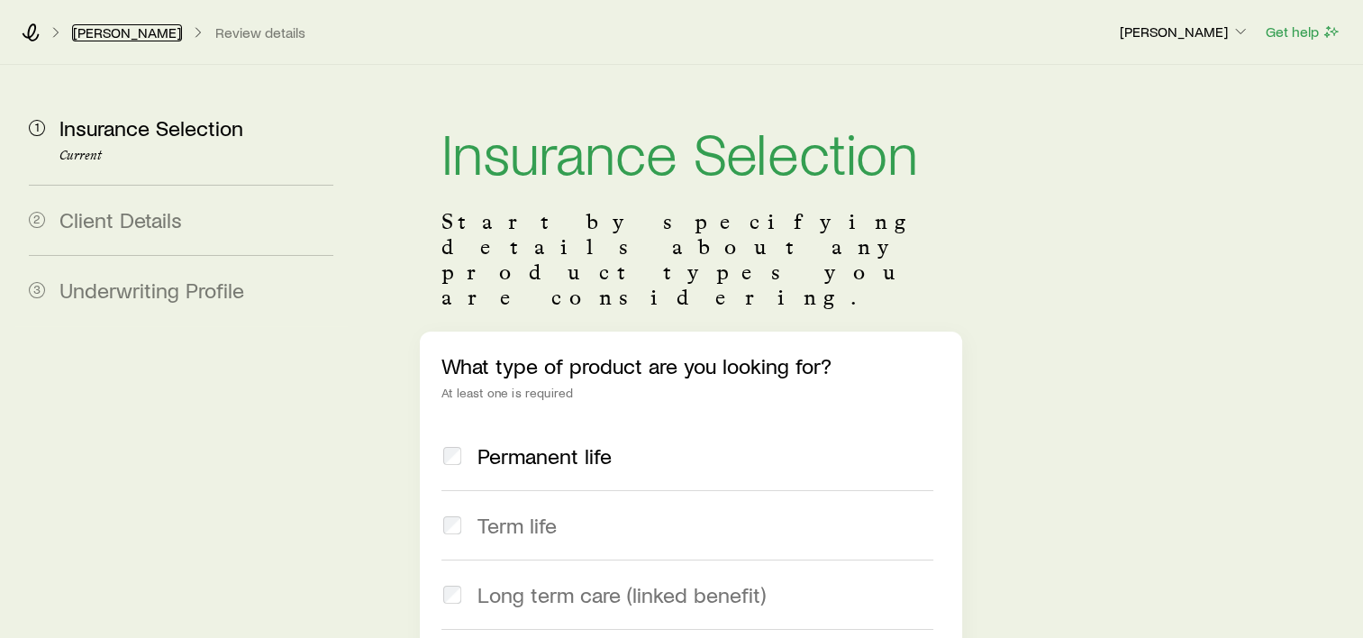
click at [107, 39] on link "[PERSON_NAME]" at bounding box center [127, 32] width 110 height 17
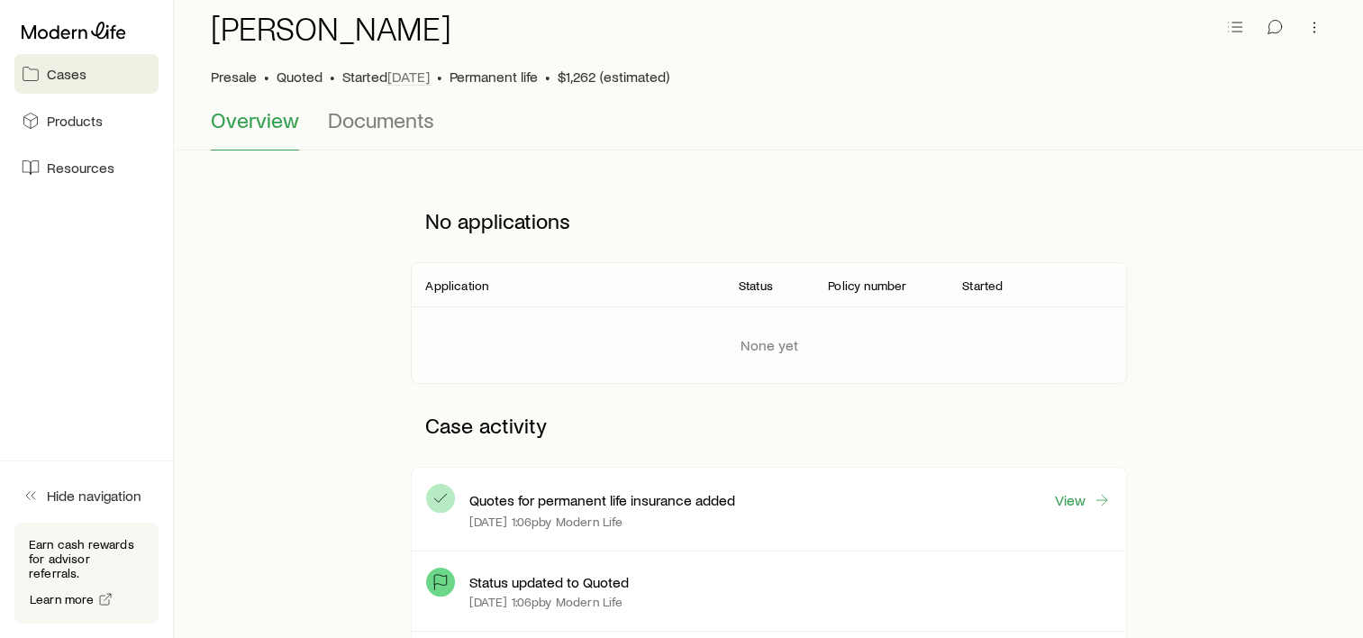
scroll to position [270, 0]
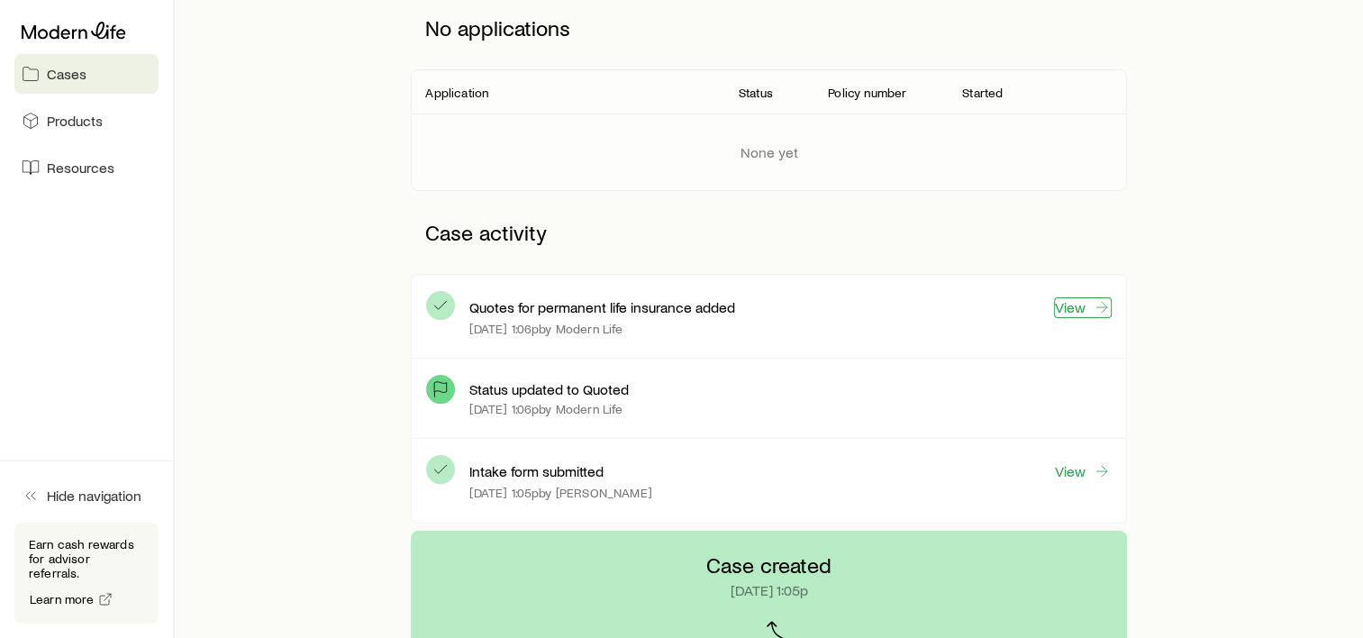
click at [1090, 301] on link "View" at bounding box center [1083, 307] width 58 height 21
